Goal: Information Seeking & Learning: Learn about a topic

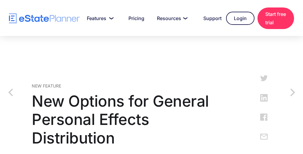
click at [151, 112] on h1 "New Options for General Personal Effects Distribution" at bounding box center [130, 119] width 196 height 55
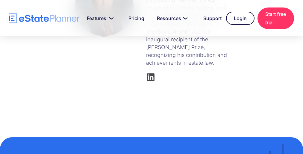
click at [151, 77] on div "[PERSON_NAME] [PERSON_NAME] is an adjunct professor at [GEOGRAPHIC_DATA]. In [D…" at bounding box center [150, 6] width 153 height 156
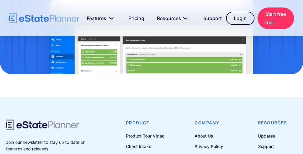
scroll to position [277, 0]
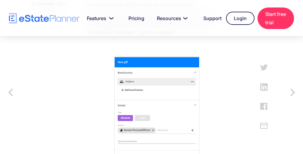
click at [151, 77] on img at bounding box center [156, 112] width 85 height 113
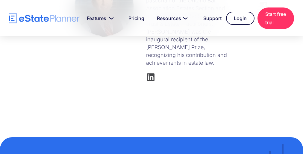
click at [151, 77] on div "[PERSON_NAME] [PERSON_NAME] is an adjunct professor at [GEOGRAPHIC_DATA]. In [D…" at bounding box center [150, 6] width 153 height 156
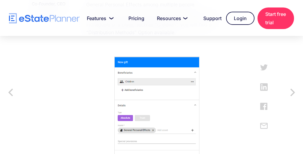
click at [151, 77] on img at bounding box center [156, 112] width 85 height 113
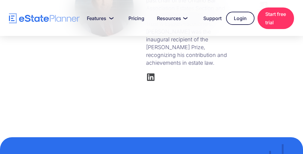
click at [151, 77] on div "[PERSON_NAME] [PERSON_NAME] is an adjunct professor at [GEOGRAPHIC_DATA]. In [D…" at bounding box center [150, 6] width 153 height 156
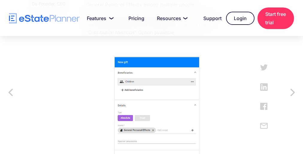
click at [151, 77] on img at bounding box center [156, 112] width 85 height 113
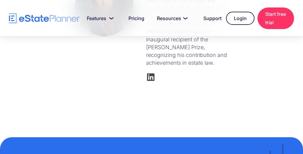
click at [151, 77] on div "[PERSON_NAME] [PERSON_NAME] is an adjunct professor at [GEOGRAPHIC_DATA]. In [D…" at bounding box center [150, 6] width 153 height 156
